Goal: Transaction & Acquisition: Purchase product/service

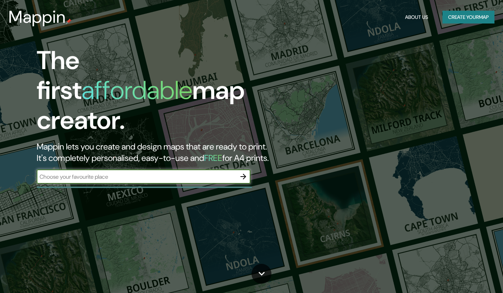
click at [119, 173] on input "text" at bounding box center [137, 177] width 200 height 8
click at [465, 11] on button "Create your map" at bounding box center [469, 17] width 52 height 13
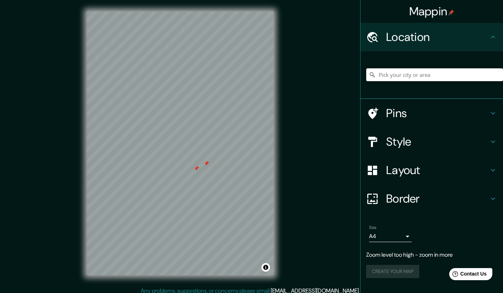
click at [440, 117] on h4 "Pins" at bounding box center [438, 113] width 103 height 14
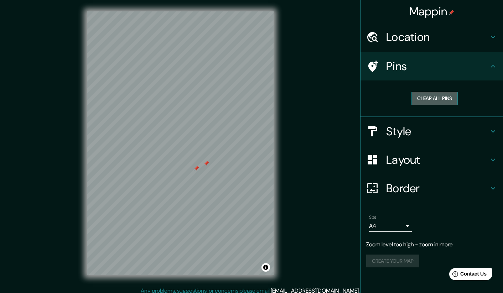
click at [439, 101] on button "Clear all pins" at bounding box center [435, 98] width 46 height 13
click at [426, 125] on h4 "Style" at bounding box center [438, 131] width 103 height 14
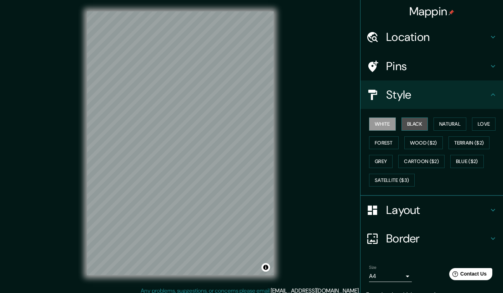
click at [415, 123] on button "Black" at bounding box center [415, 124] width 27 height 13
click at [386, 121] on button "White" at bounding box center [382, 124] width 27 height 13
click at [415, 210] on h4 "Layout" at bounding box center [438, 210] width 103 height 14
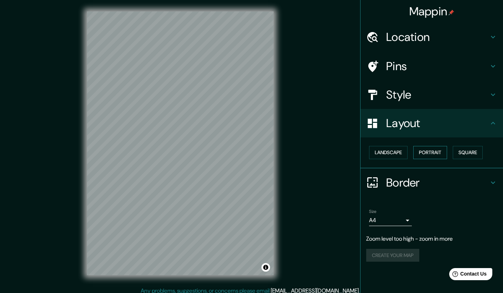
scroll to position [5, 0]
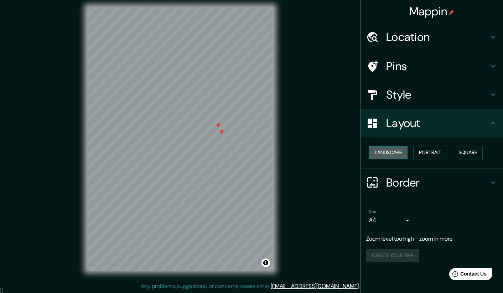
click at [383, 150] on button "Landscape" at bounding box center [388, 152] width 39 height 13
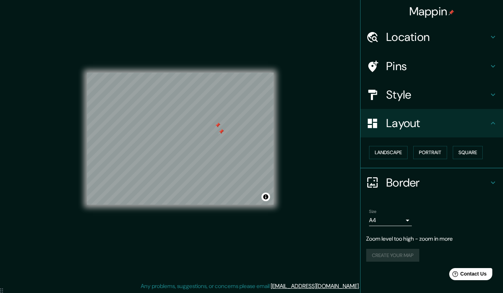
click at [445, 145] on div "Landscape [GEOGRAPHIC_DATA]" at bounding box center [435, 152] width 137 height 19
click at [445, 152] on button "Portrait" at bounding box center [431, 152] width 34 height 13
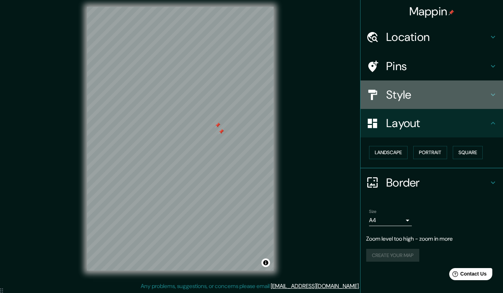
click at [411, 85] on div "Style" at bounding box center [432, 95] width 143 height 29
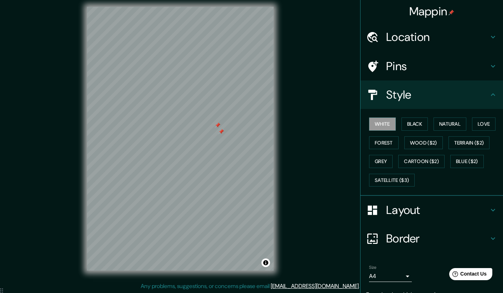
click at [414, 153] on div "White Black Natural Love Forest Wood ($2) Terrain ($2) Grey Cartoon ($2) Blue (…" at bounding box center [435, 152] width 137 height 75
click at [405, 166] on button "Cartoon ($2)" at bounding box center [422, 161] width 46 height 13
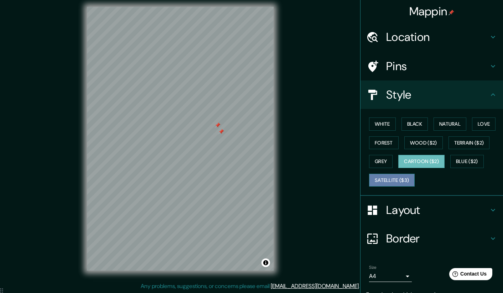
click at [402, 175] on button "Satellite ($3)" at bounding box center [392, 180] width 46 height 13
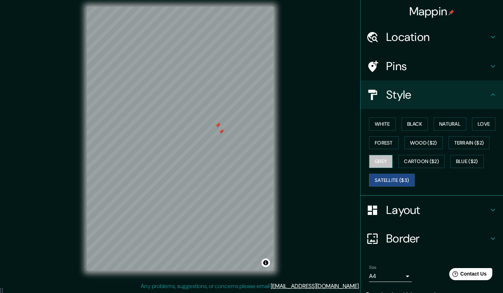
click at [374, 158] on button "Grey" at bounding box center [381, 161] width 24 height 13
click at [385, 142] on button "Forest" at bounding box center [384, 143] width 30 height 13
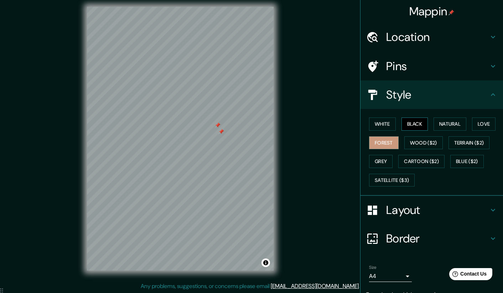
click at [411, 124] on button "Black" at bounding box center [415, 124] width 27 height 13
click at [405, 69] on h4 "Pins" at bounding box center [438, 66] width 103 height 14
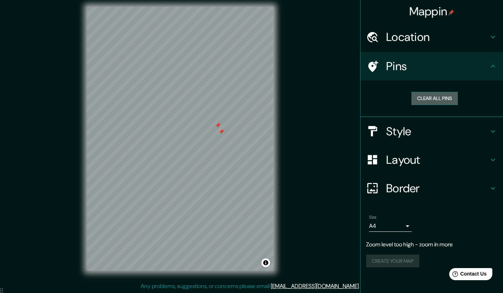
click at [434, 99] on button "Clear all pins" at bounding box center [435, 98] width 46 height 13
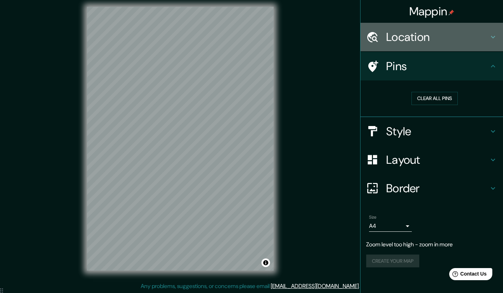
click at [425, 43] on h4 "Location" at bounding box center [438, 37] width 103 height 14
